Goal: Navigation & Orientation: Find specific page/section

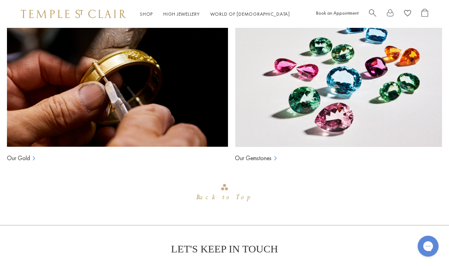
scroll to position [839, 0]
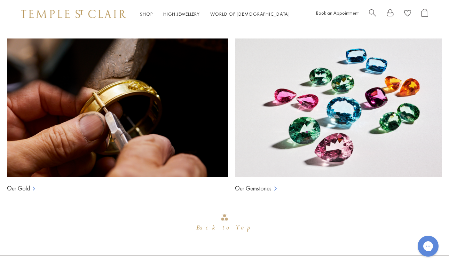
click at [256, 184] on link "Our Gemstones" at bounding box center [253, 188] width 37 height 8
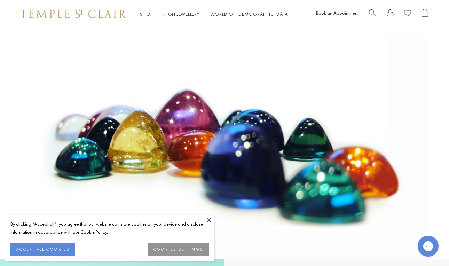
scroll to position [29, 0]
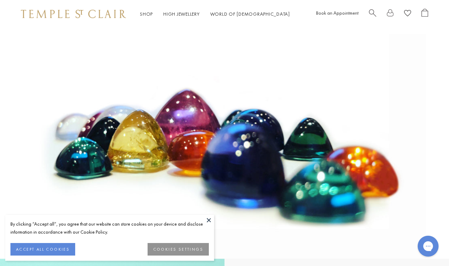
click at [208, 217] on button at bounding box center [208, 220] width 10 height 10
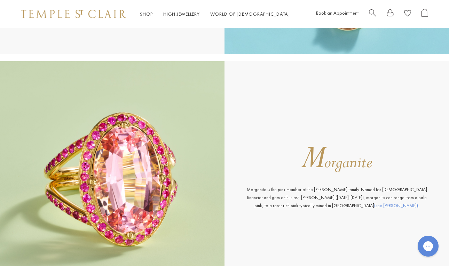
scroll to position [3179, 0]
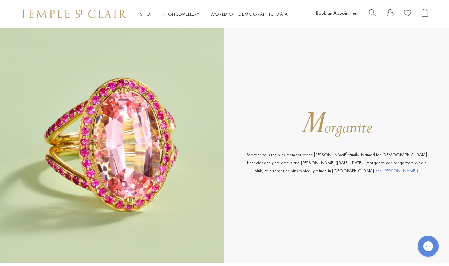
click at [191, 10] on li "High Jewellery High Jewellery" at bounding box center [181, 14] width 37 height 9
click at [191, 13] on link "High Jewellery High Jewellery" at bounding box center [181, 14] width 37 height 6
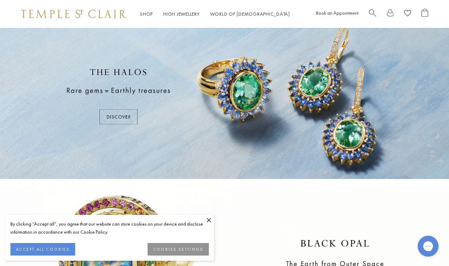
scroll to position [16, 0]
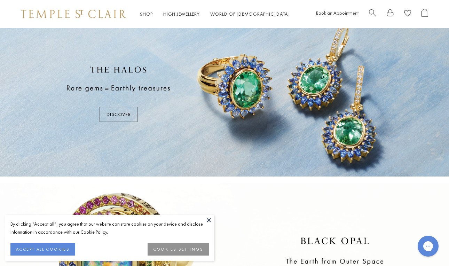
click at [207, 221] on button at bounding box center [208, 220] width 10 height 10
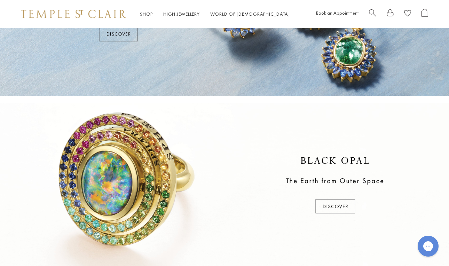
scroll to position [0, 0]
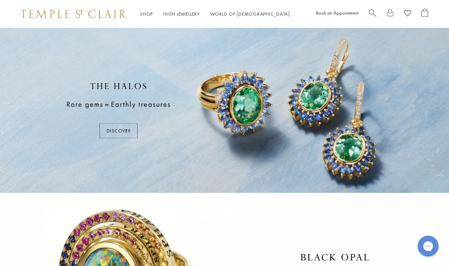
click at [144, 138] on div at bounding box center [224, 110] width 449 height 165
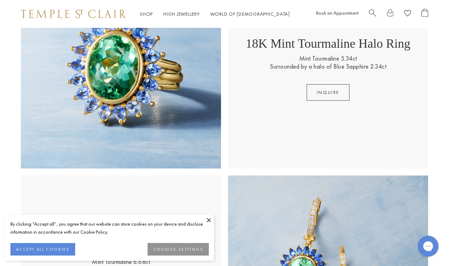
scroll to position [223, 0]
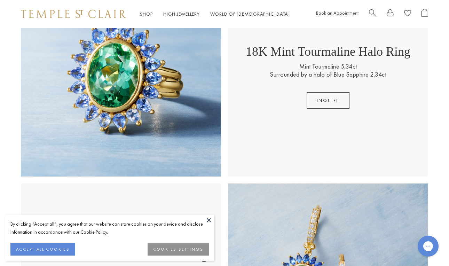
click at [207, 219] on button at bounding box center [208, 220] width 10 height 10
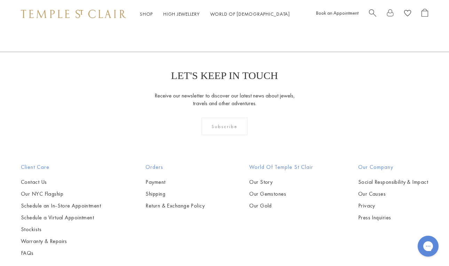
scroll to position [1048, 0]
